Goal: Use online tool/utility: Use online tool/utility

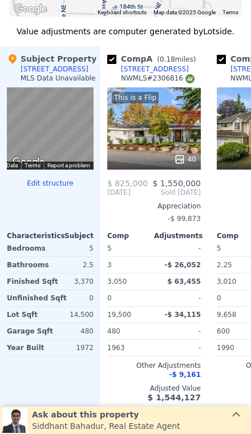
scroll to position [1133, 0]
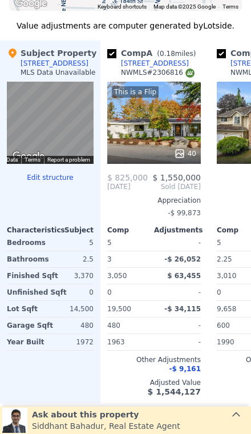
click at [167, 122] on div "This is a Flip 40" at bounding box center [154, 123] width 94 height 82
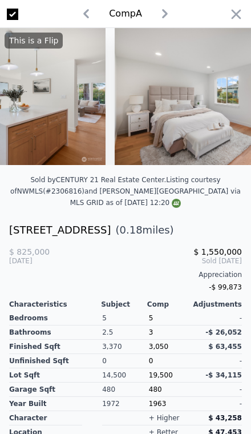
scroll to position [0, 2603]
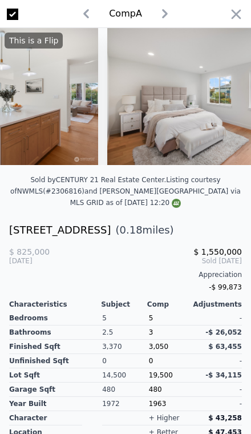
click at [242, 17] on icon "button" at bounding box center [236, 14] width 16 height 16
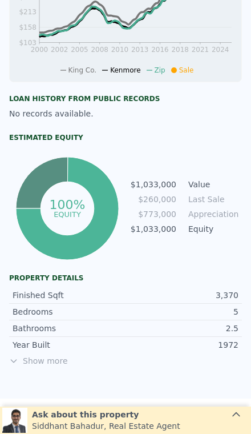
click at [46, 363] on span "Show more" at bounding box center [125, 360] width 233 height 11
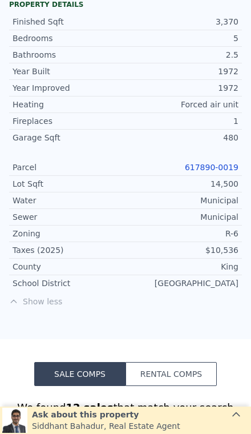
scroll to position [0, 348]
click at [214, 163] on link "617890-0019" at bounding box center [212, 167] width 54 height 9
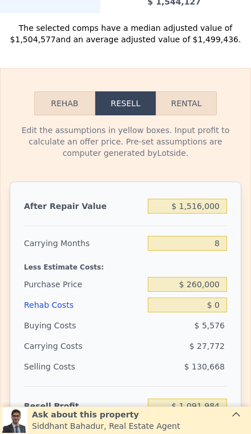
scroll to position [1527, 0]
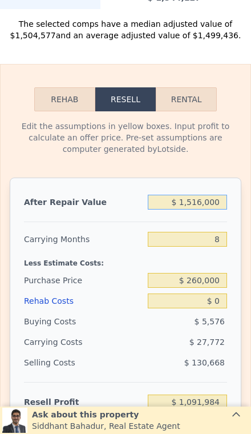
click at [211, 202] on input "$ 1,516,000" at bounding box center [187, 202] width 79 height 15
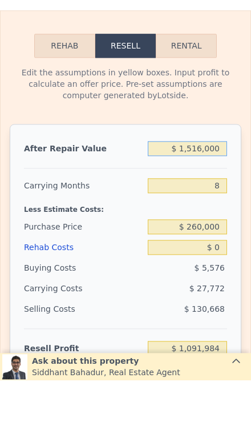
type input "$ 151,000"
type input "-$ 152,219"
type input "$ 15,000"
type input "-$ 276,183"
type input "$ 150,000"
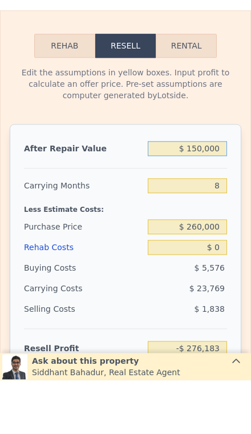
type input "-$ 153,130"
type input "$ 1,500,000"
type input "$ 1,077,400"
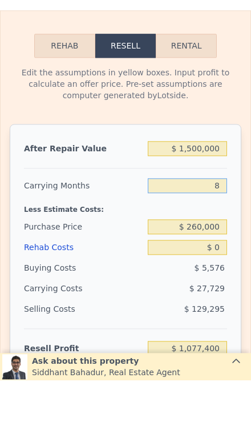
click at [224, 232] on input "8" at bounding box center [187, 239] width 79 height 15
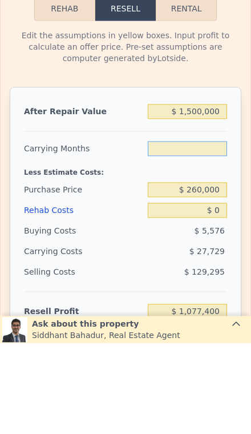
type input "3"
type input "$ 1,094,731"
type input "3"
click at [218, 270] on div "$ 260,000" at bounding box center [187, 280] width 79 height 21
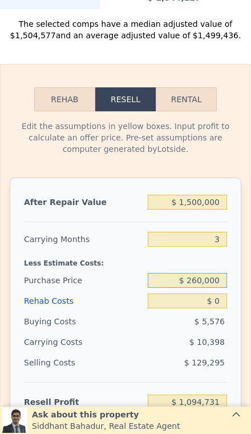
click at [218, 280] on input "$ 260,000" at bounding box center [187, 280] width 79 height 15
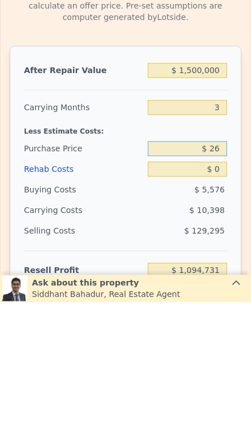
type input "$ 2"
type input "$ 1,000,000"
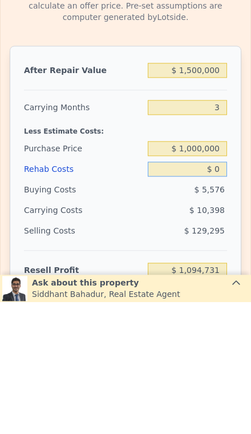
click at [223, 294] on input "$ 0" at bounding box center [187, 301] width 79 height 15
type input "$ 324,149"
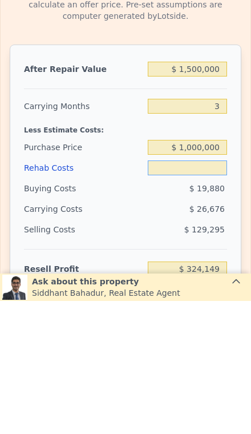
type input "$ 1"
type input "$ 324,148"
type input "$ 10"
type input "$ 324,139"
type input "$ 100"
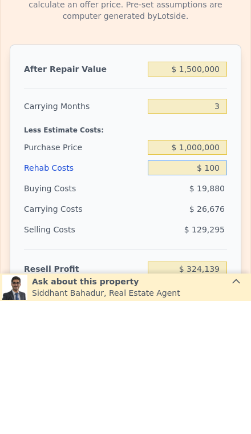
type input "$ 324,044"
type input "$ 1,000"
type input "$ 323,112"
type input "$ 10,000"
type input "$ 313,770"
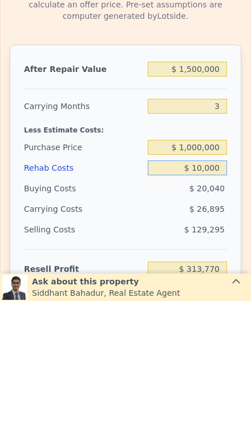
type input "$ 100,000"
type input "$ 220,350"
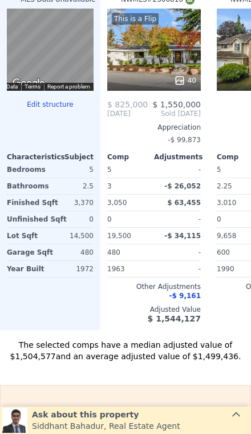
scroll to position [1223, 0]
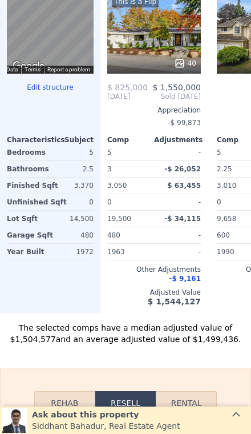
click at [186, 300] on span "$ 1,544,127" at bounding box center [174, 301] width 53 height 9
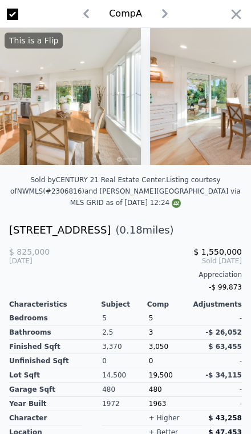
scroll to position [0, 1508]
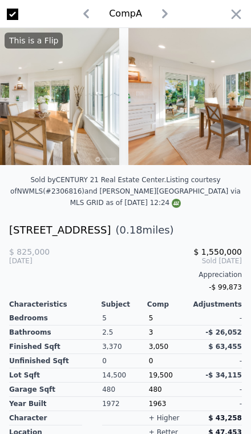
click at [241, 17] on icon "button" at bounding box center [236, 14] width 16 height 16
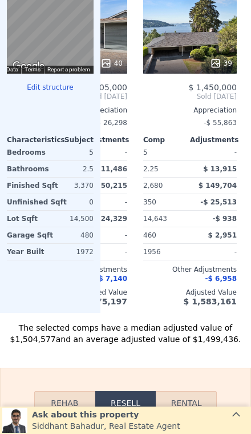
scroll to position [0, 286]
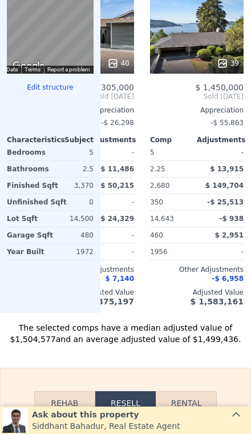
click at [212, 38] on div "39" at bounding box center [197, 32] width 94 height 82
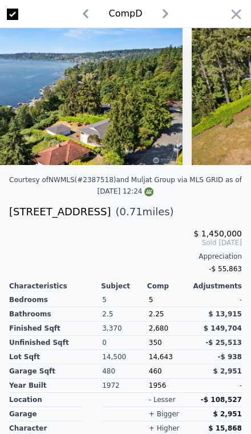
click at [243, 7] on icon "button" at bounding box center [236, 14] width 16 height 16
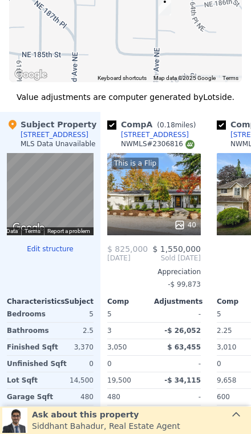
scroll to position [1074, 0]
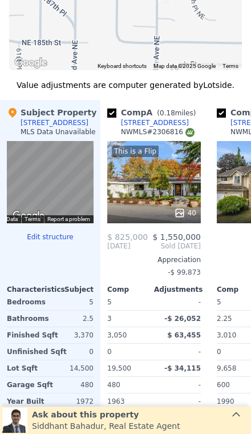
click at [169, 198] on div "This is a Flip 40" at bounding box center [154, 182] width 94 height 82
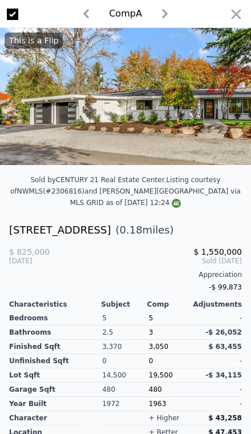
type input "$ 1,516,000"
type input "8"
type input "$ 0"
type input "$ 1,091,984"
